Goal: Check status: Check status

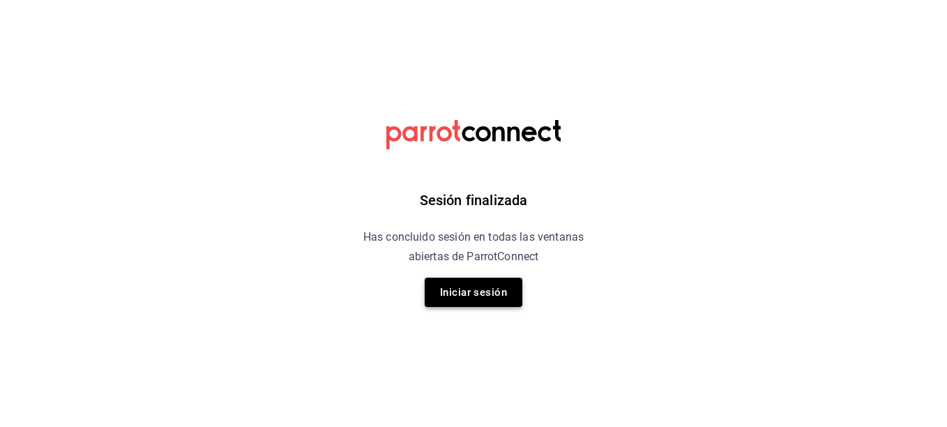
click at [491, 281] on button "Iniciar sesión" at bounding box center [474, 292] width 98 height 29
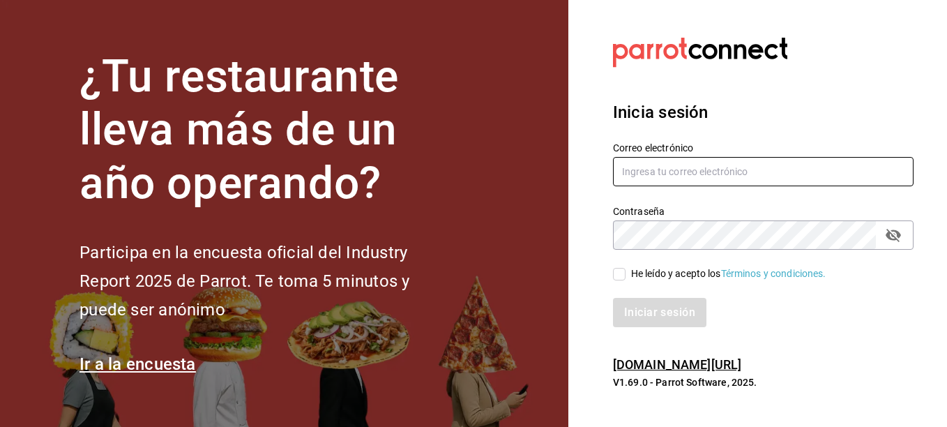
type input "[EMAIL_ADDRESS][DOMAIN_NAME]"
click at [619, 270] on input "He leído y acepto los Términos y condiciones." at bounding box center [619, 274] width 13 height 13
checkbox input "true"
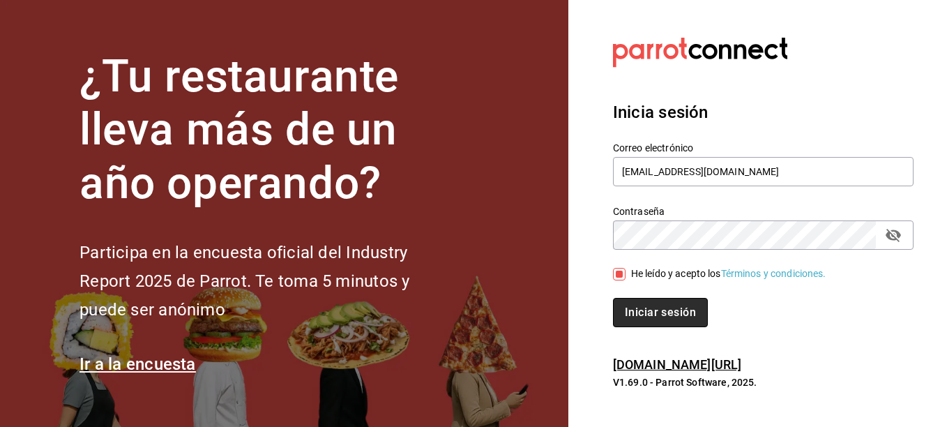
click at [640, 312] on button "Iniciar sesión" at bounding box center [660, 312] width 95 height 29
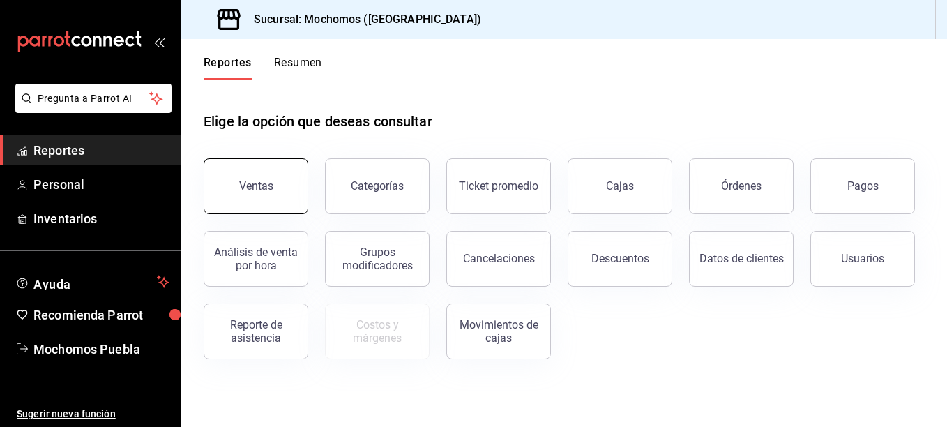
click at [264, 204] on button "Ventas" at bounding box center [256, 186] width 105 height 56
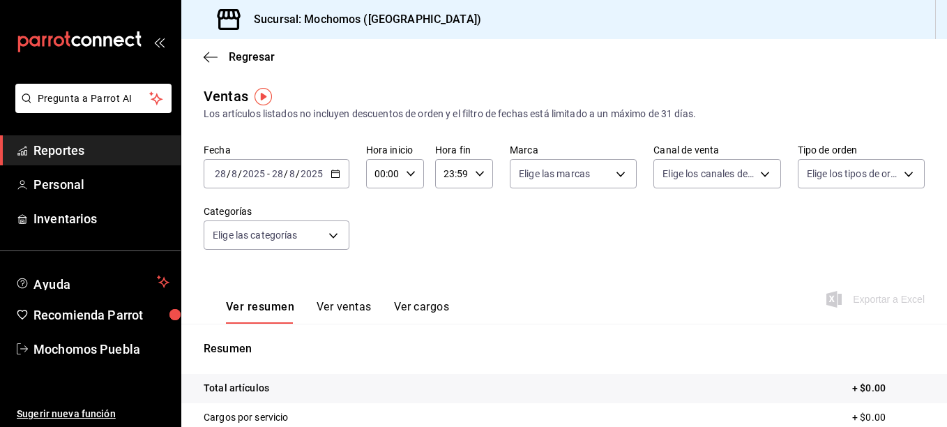
click at [331, 172] on icon "button" at bounding box center [336, 174] width 10 height 10
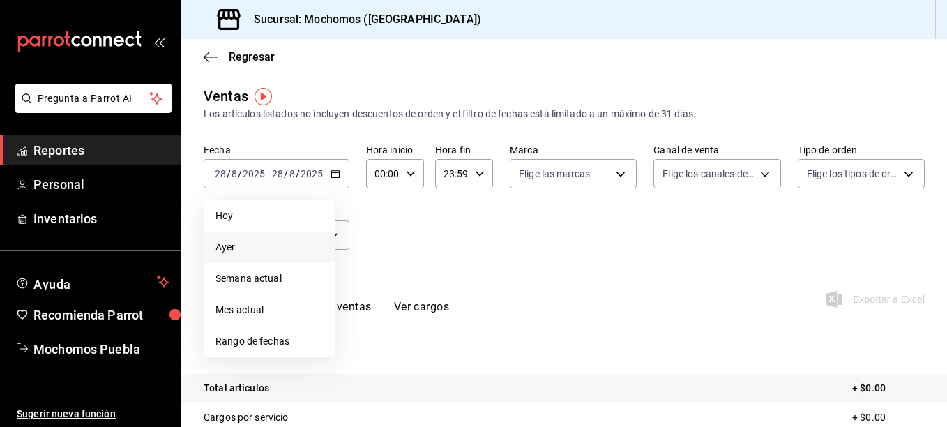
click at [248, 249] on span "Ayer" at bounding box center [270, 247] width 108 height 15
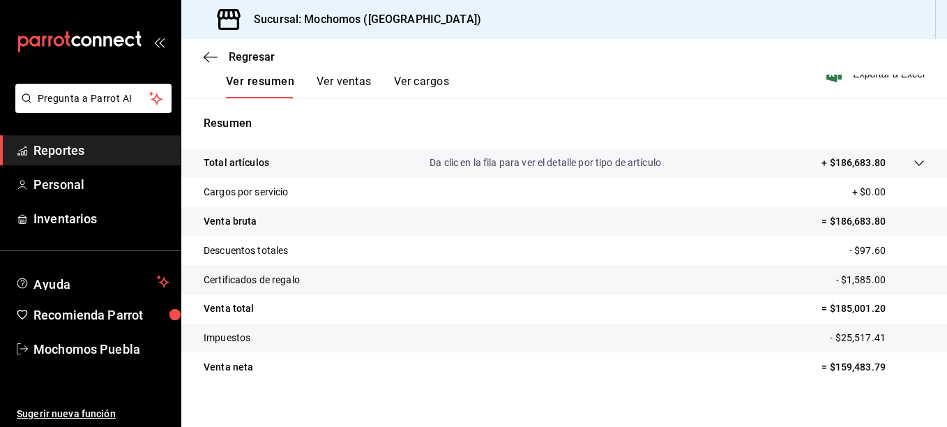
scroll to position [241, 0]
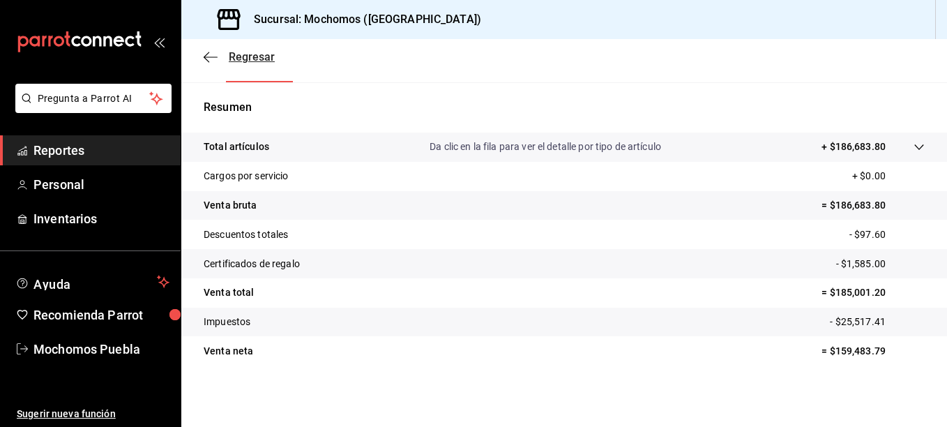
click at [241, 52] on span "Regresar" at bounding box center [252, 56] width 46 height 13
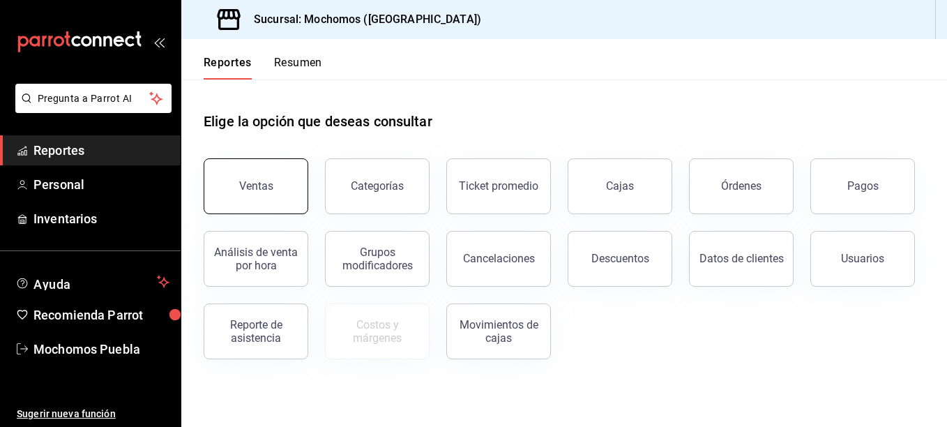
click at [249, 205] on button "Ventas" at bounding box center [256, 186] width 105 height 56
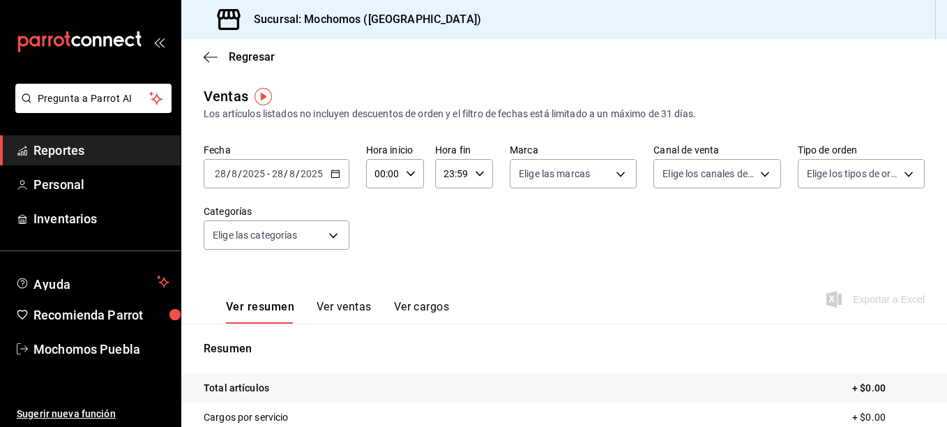
click at [331, 177] on \(Stroke\) "button" at bounding box center [335, 174] width 8 height 8
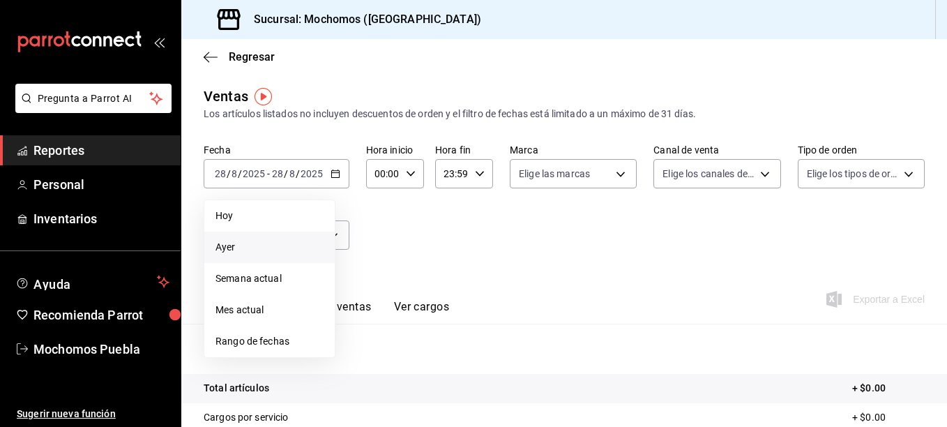
click at [236, 247] on span "Ayer" at bounding box center [270, 247] width 108 height 15
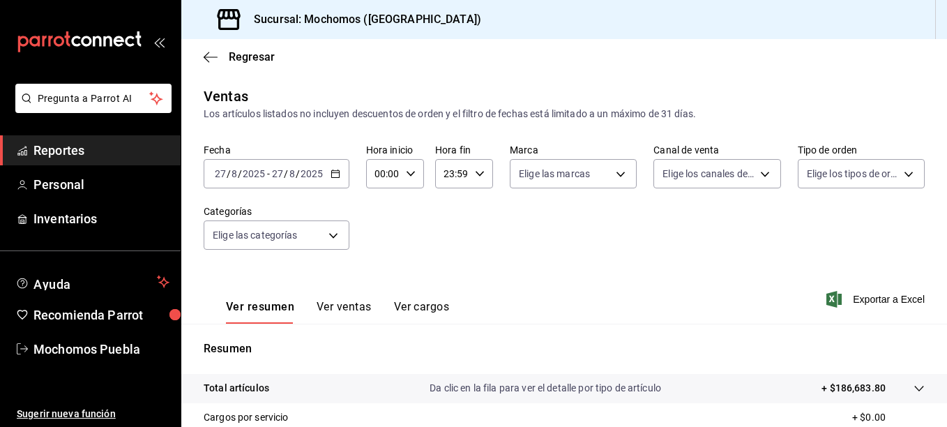
scroll to position [241, 0]
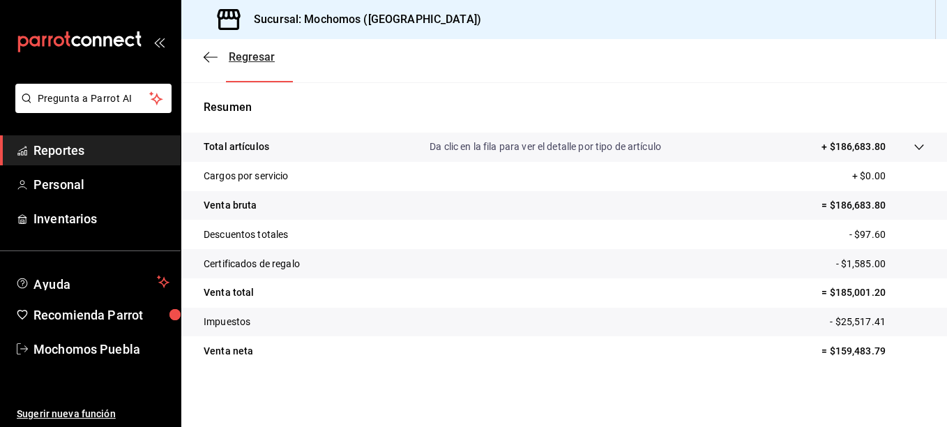
click at [249, 56] on span "Regresar" at bounding box center [252, 56] width 46 height 13
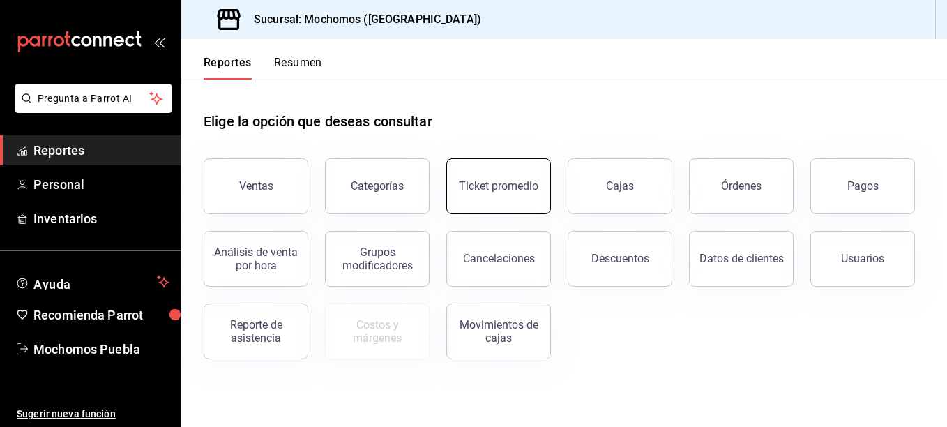
click at [489, 185] on div "Ticket promedio" at bounding box center [499, 185] width 80 height 13
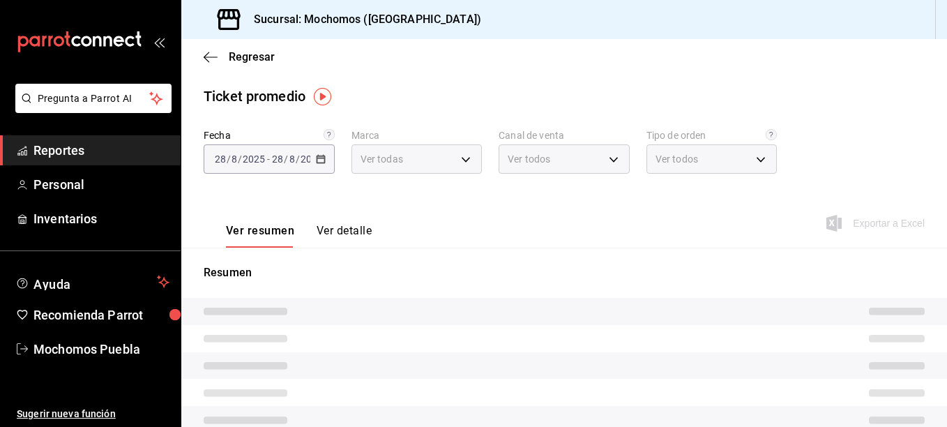
type input "65eb7388-82e4-42fa-8caf-680550c77e6f"
type input "PARROT,UBER_EATS,RAPPI,DIDI_FOOD,ONLINE"
type input "c9e91c43-775f-4cd6-[DATE]-cfdc9e5fd636,e77b1244-dd56-4ae6-90a6-fad4c81c99f8,EXT…"
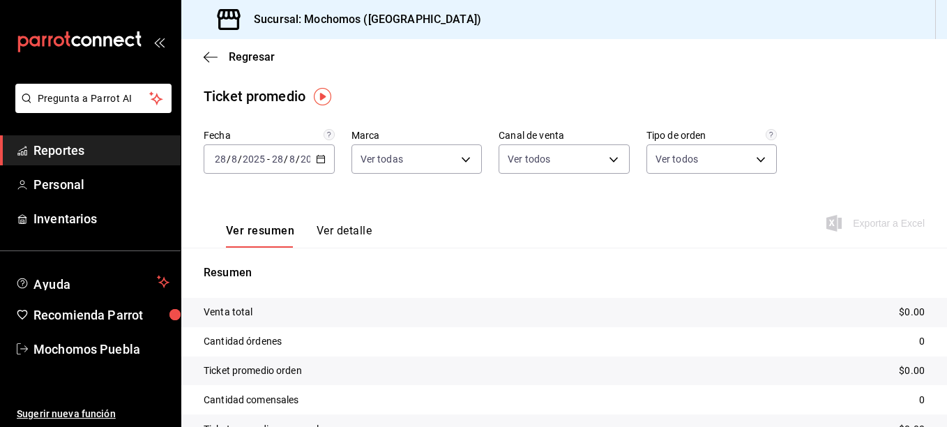
click at [319, 158] on \(Stroke\) "button" at bounding box center [321, 158] width 8 height 1
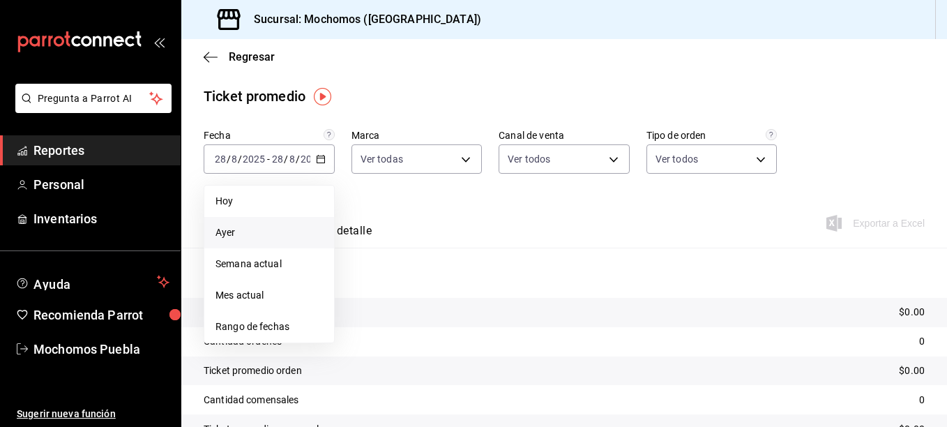
click at [231, 230] on span "Ayer" at bounding box center [269, 232] width 107 height 15
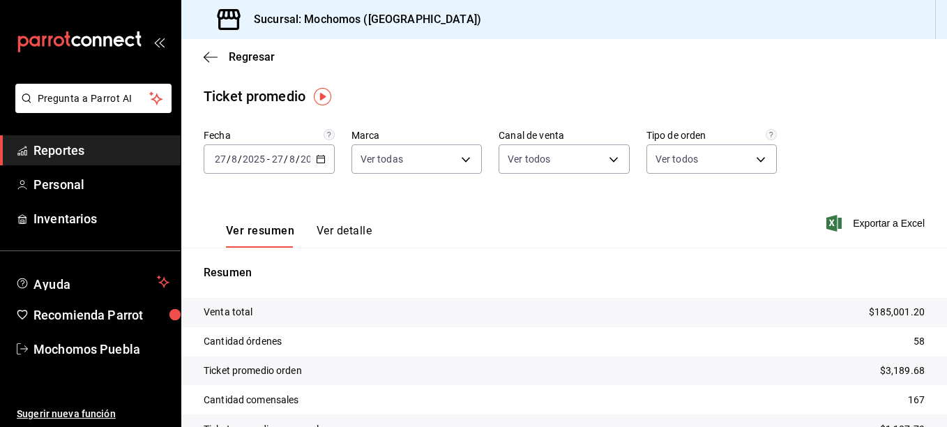
drag, startPoint x: 922, startPoint y: 225, endPoint x: 941, endPoint y: 232, distance: 19.9
click at [941, 232] on div "Regresar Ticket promedio Fecha [DATE] [DATE] - [DATE] [DATE] Marca Ver todas 65…" at bounding box center [564, 233] width 766 height 388
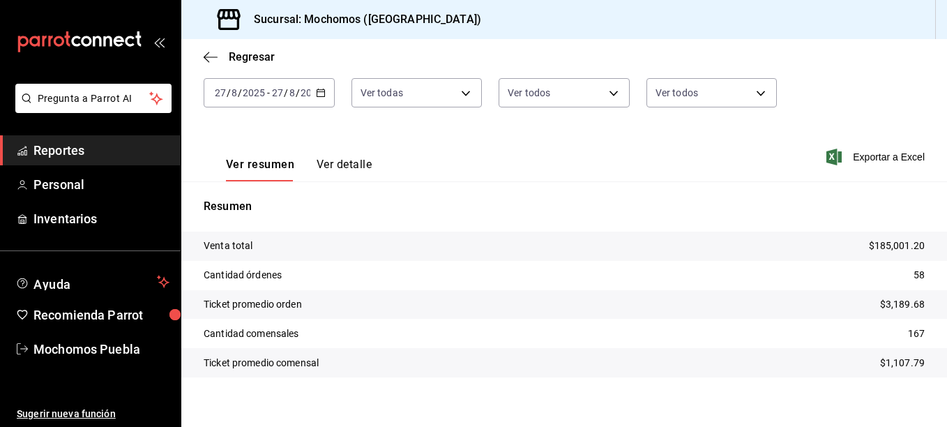
scroll to position [78, 0]
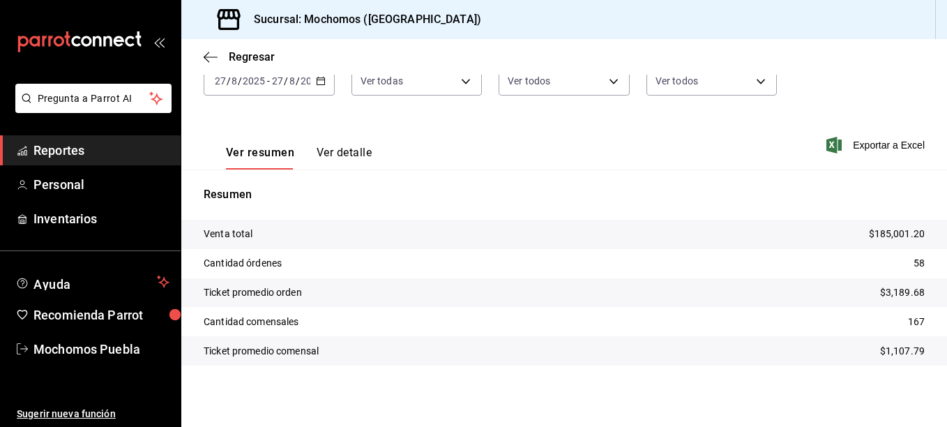
click at [317, 80] on \(Stroke\) "button" at bounding box center [321, 81] width 8 height 8
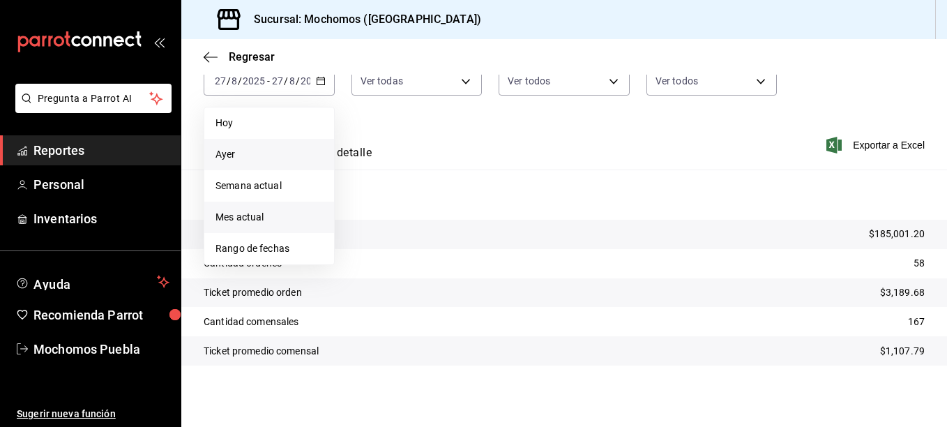
click at [255, 222] on span "Mes actual" at bounding box center [269, 217] width 107 height 15
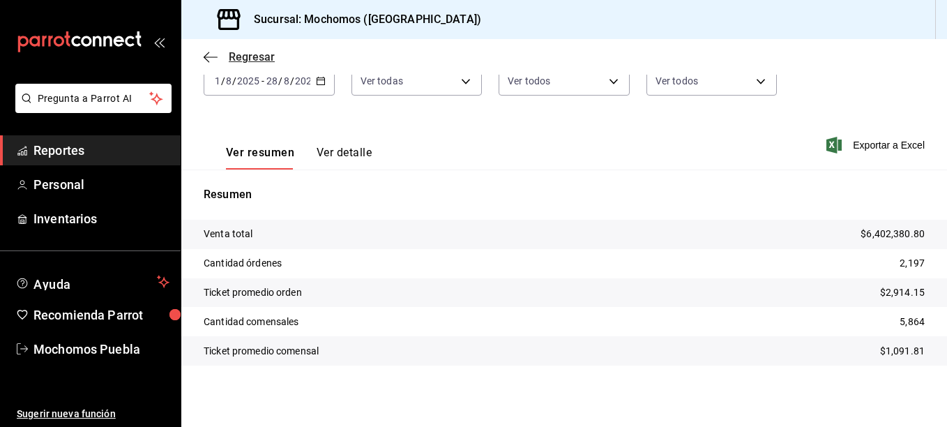
click at [253, 52] on span "Regresar" at bounding box center [252, 56] width 46 height 13
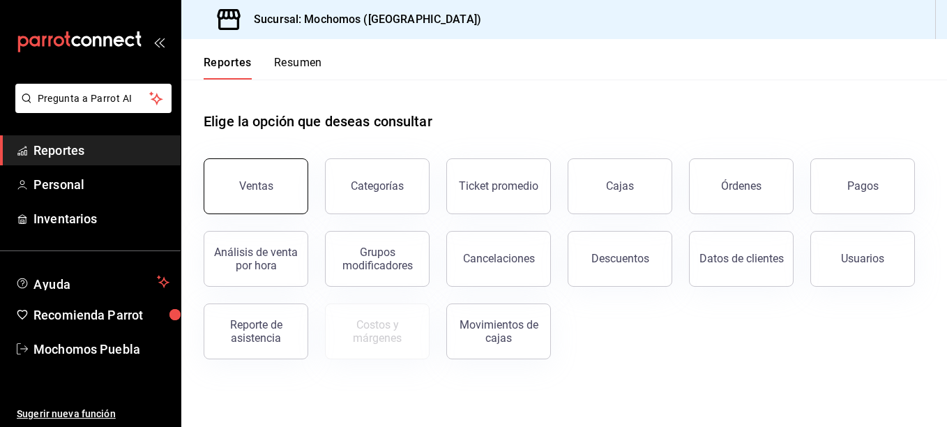
click at [251, 206] on button "Ventas" at bounding box center [256, 186] width 105 height 56
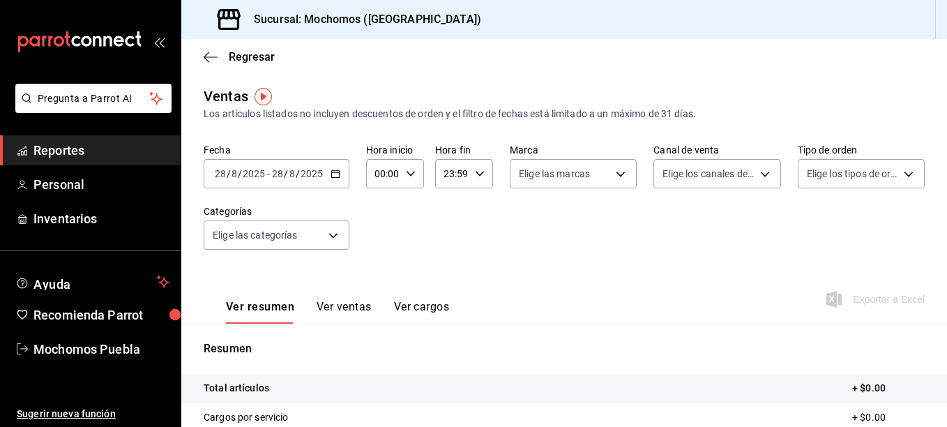
click at [338, 172] on icon "button" at bounding box center [336, 174] width 10 height 10
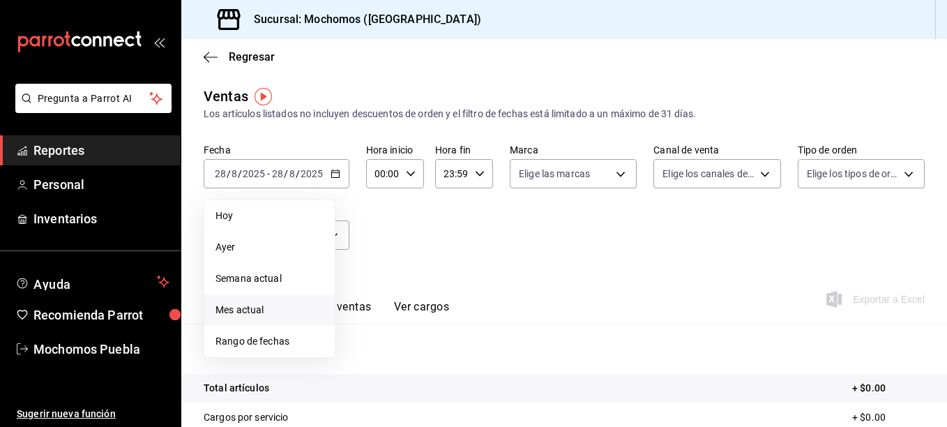
click at [254, 317] on li "Mes actual" at bounding box center [269, 309] width 130 height 31
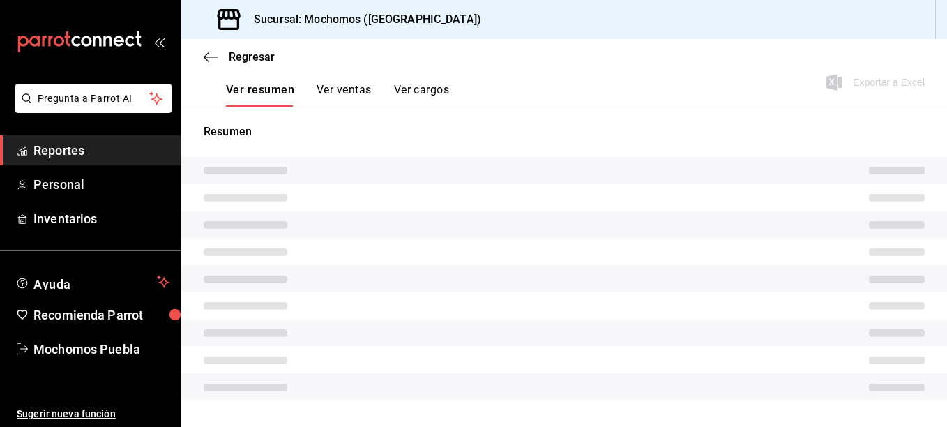
scroll to position [220, 0]
